Goal: Navigation & Orientation: Understand site structure

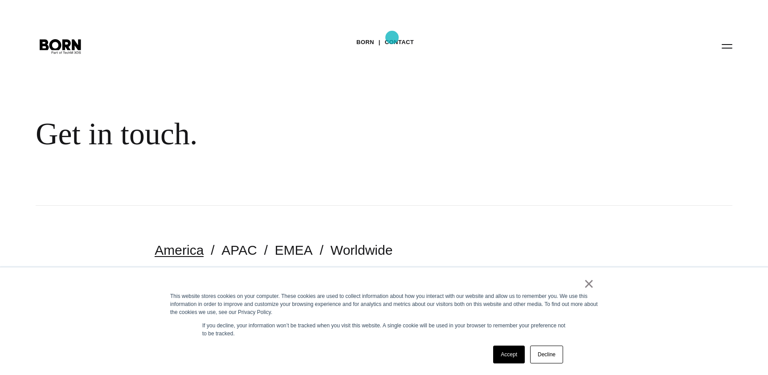
click at [392, 37] on link "Contact" at bounding box center [399, 42] width 29 height 13
click at [546, 363] on link "Decline" at bounding box center [546, 355] width 33 height 18
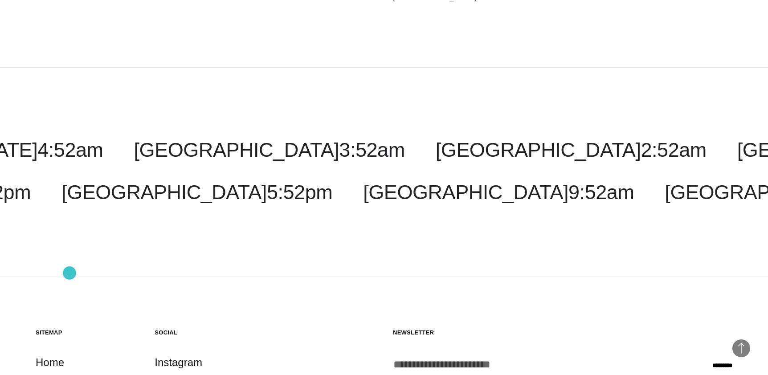
scroll to position [2208, 0]
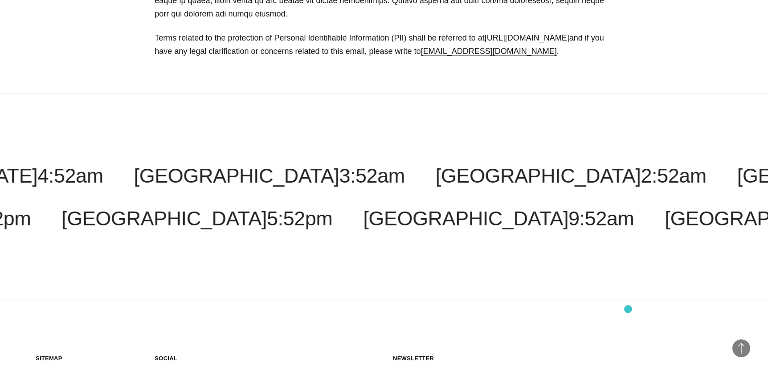
scroll to position [611, 0]
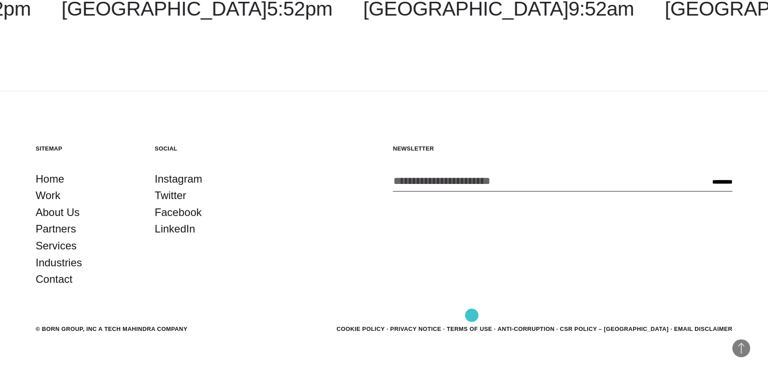
click at [441, 326] on link "Privacy Notice" at bounding box center [415, 329] width 51 height 7
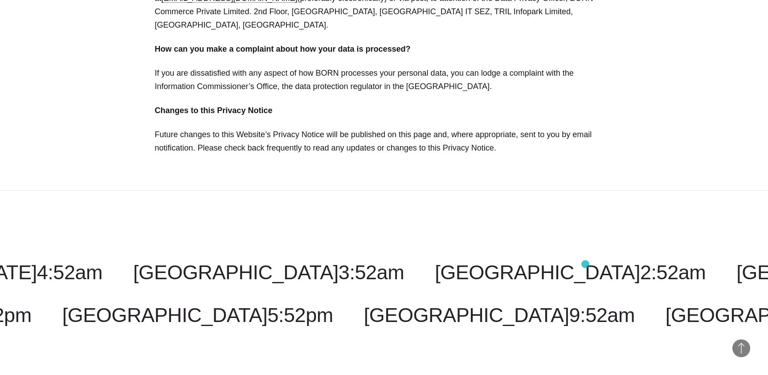
scroll to position [3215, 0]
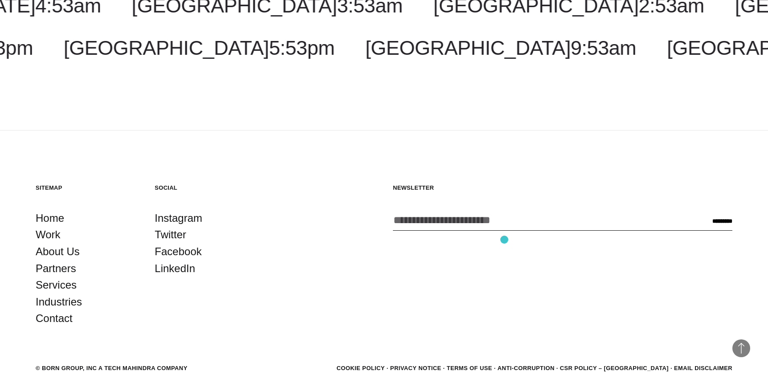
scroll to position [1229, 0]
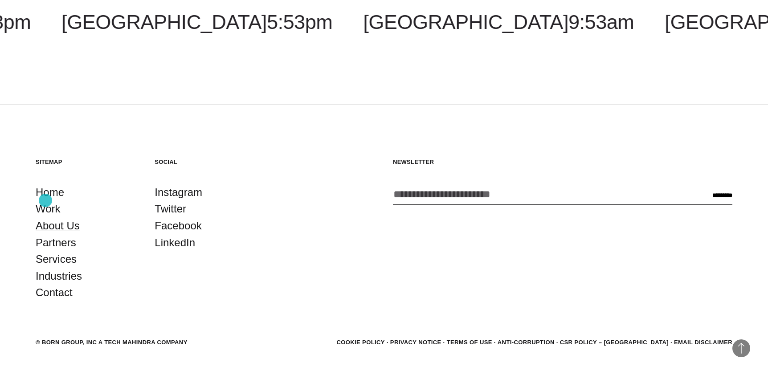
click at [46, 217] on link "About Us" at bounding box center [58, 225] width 44 height 17
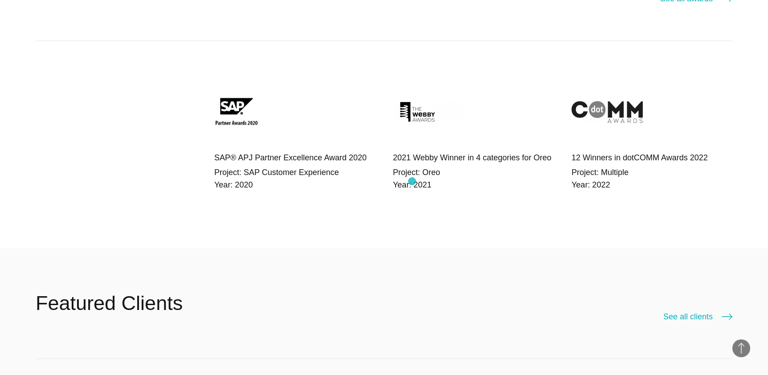
scroll to position [1604, 0]
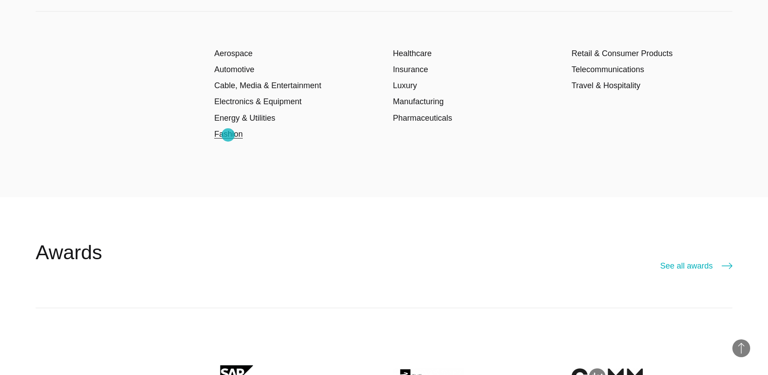
click at [228, 135] on link "Fashion" at bounding box center [228, 134] width 29 height 9
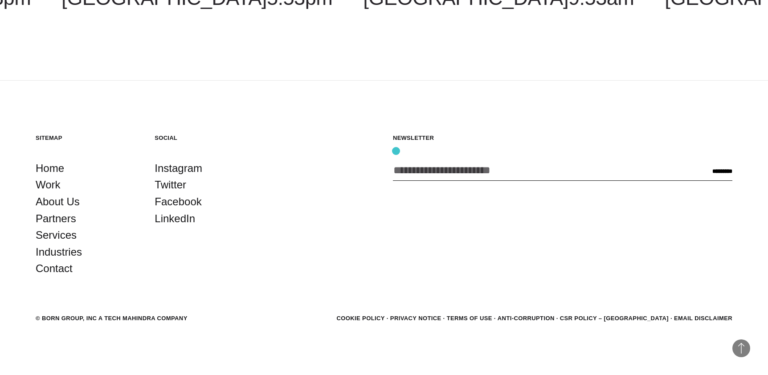
scroll to position [2185, 0]
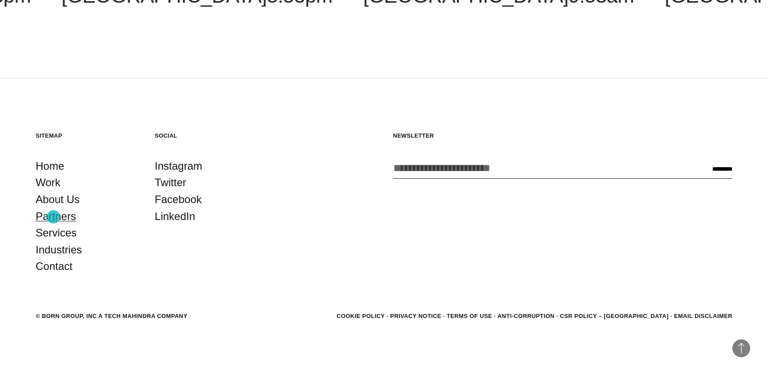
click at [53, 217] on link "Partners" at bounding box center [56, 216] width 41 height 17
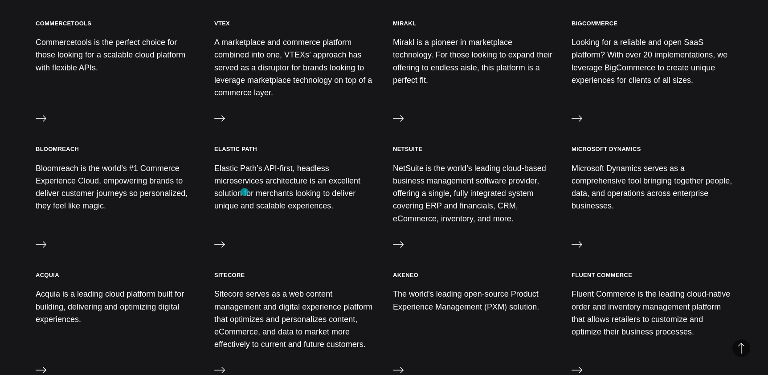
scroll to position [757, 0]
